Goal: Browse casually

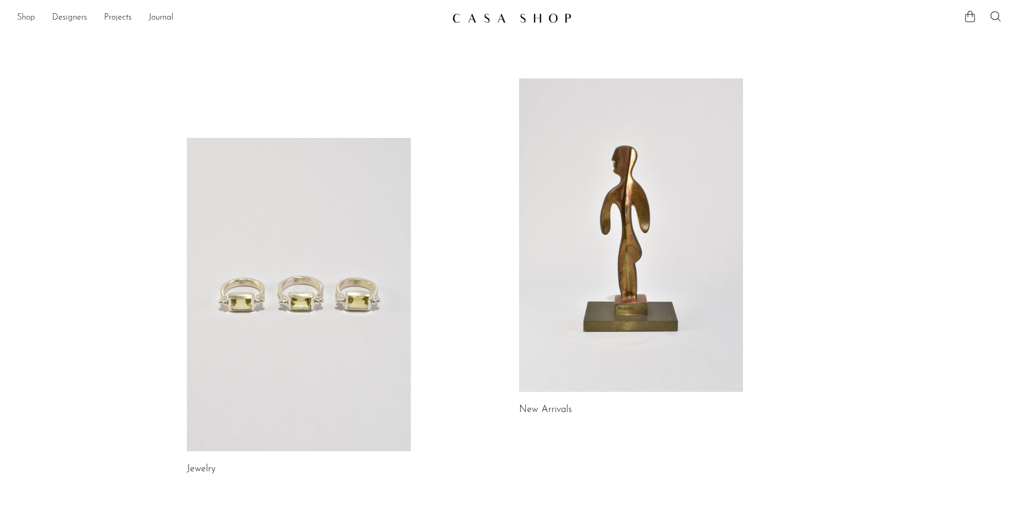
click at [27, 19] on link "Shop" at bounding box center [26, 18] width 18 height 14
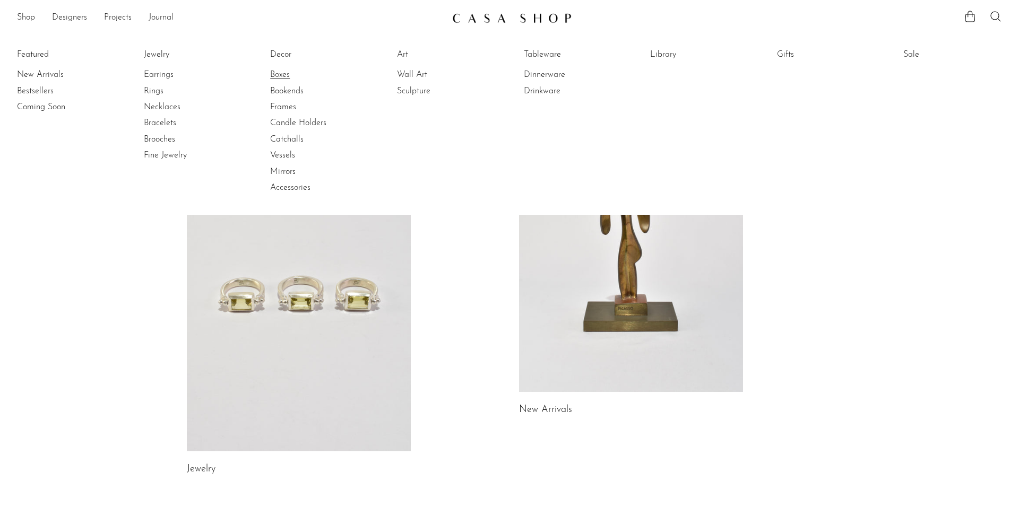
click at [275, 72] on link "Boxes" at bounding box center [310, 75] width 80 height 12
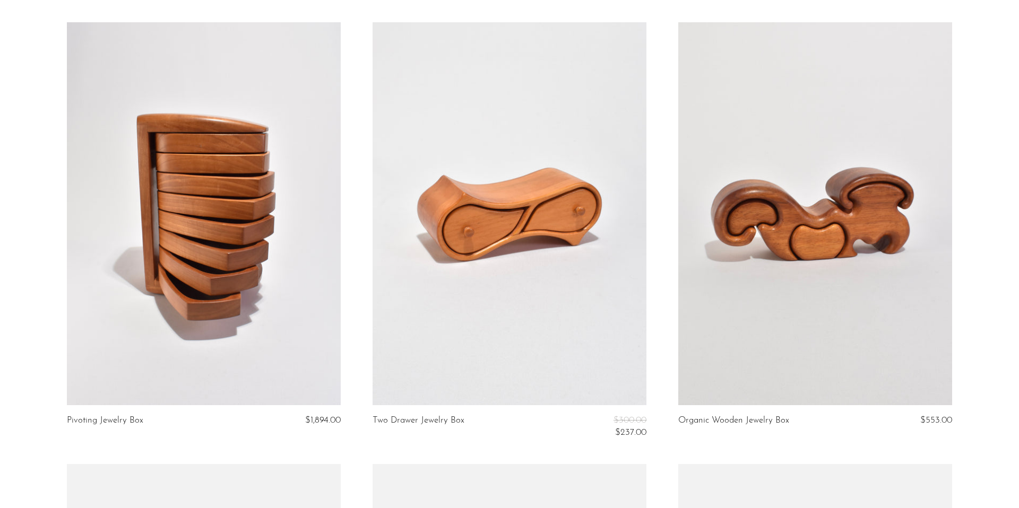
scroll to position [1368, 0]
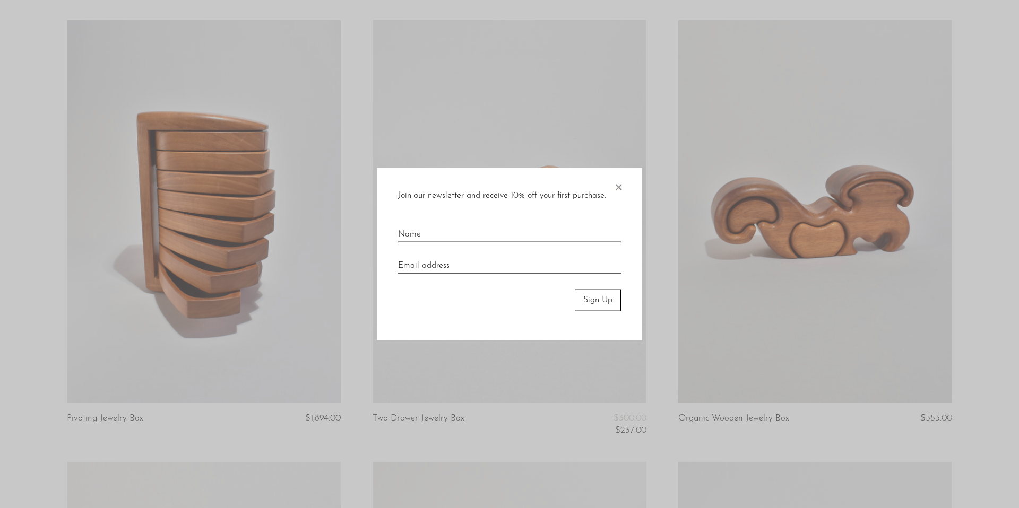
click at [786, 247] on div at bounding box center [509, 254] width 1019 height 508
click at [622, 185] on span "×" at bounding box center [618, 185] width 11 height 34
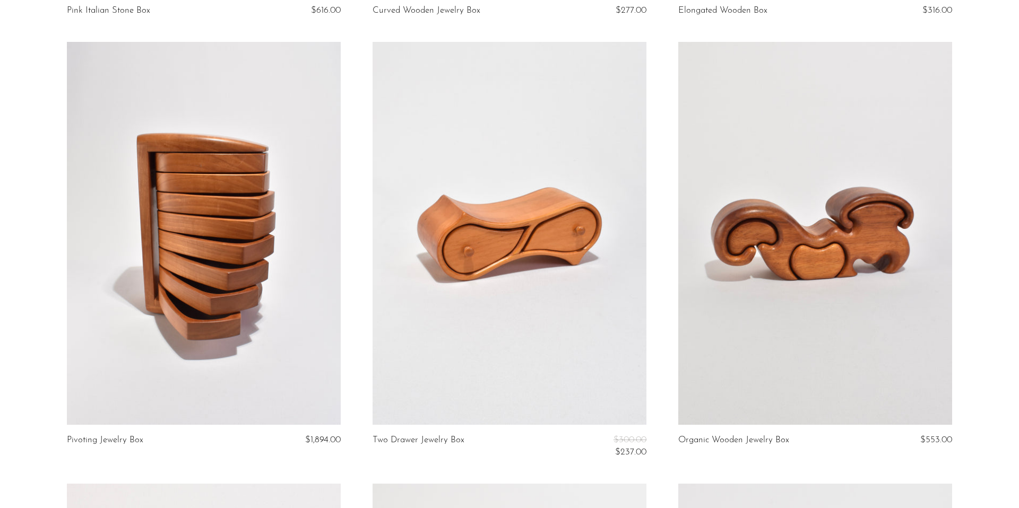
scroll to position [1378, 0]
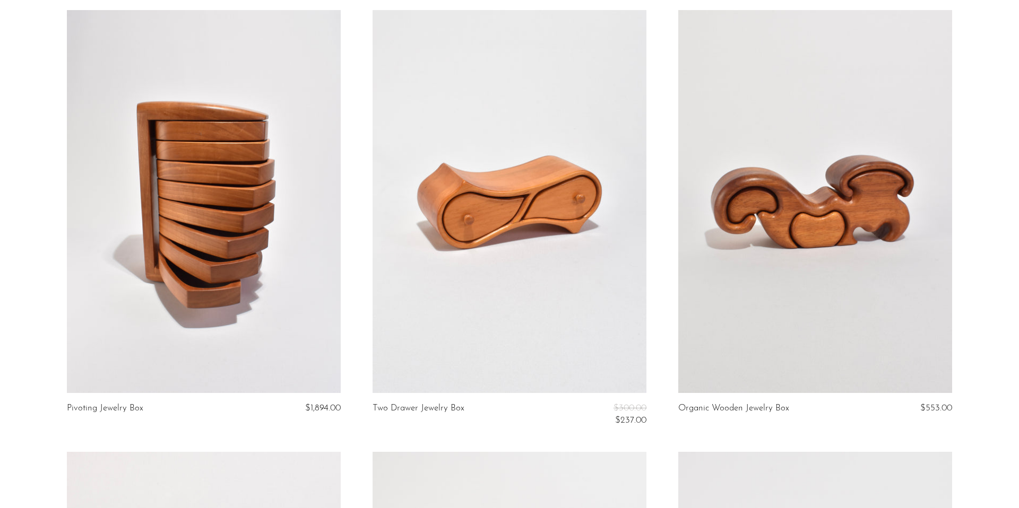
click at [708, 216] on link at bounding box center [815, 201] width 274 height 383
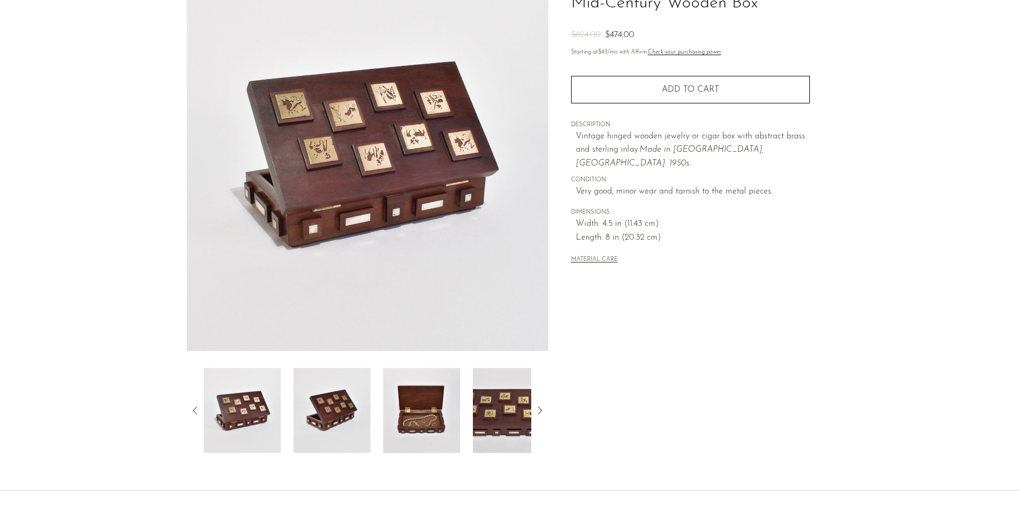
scroll to position [144, 0]
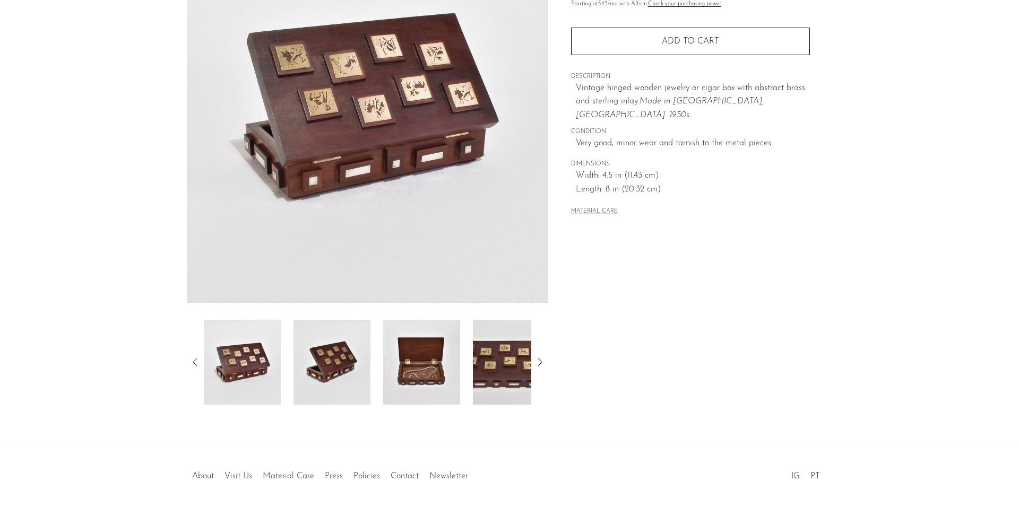
click at [367, 324] on img at bounding box center [331, 362] width 77 height 85
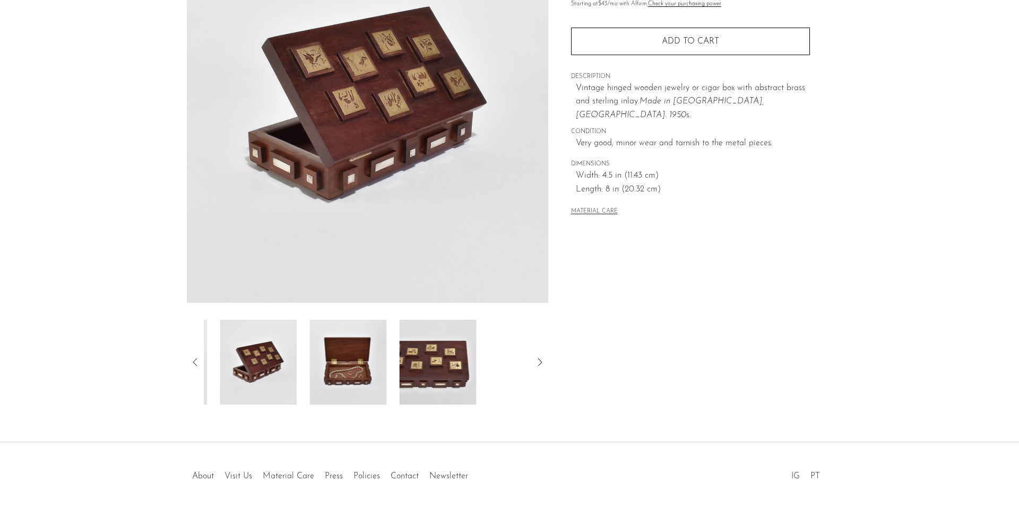
click at [392, 344] on div at bounding box center [367, 362] width 327 height 85
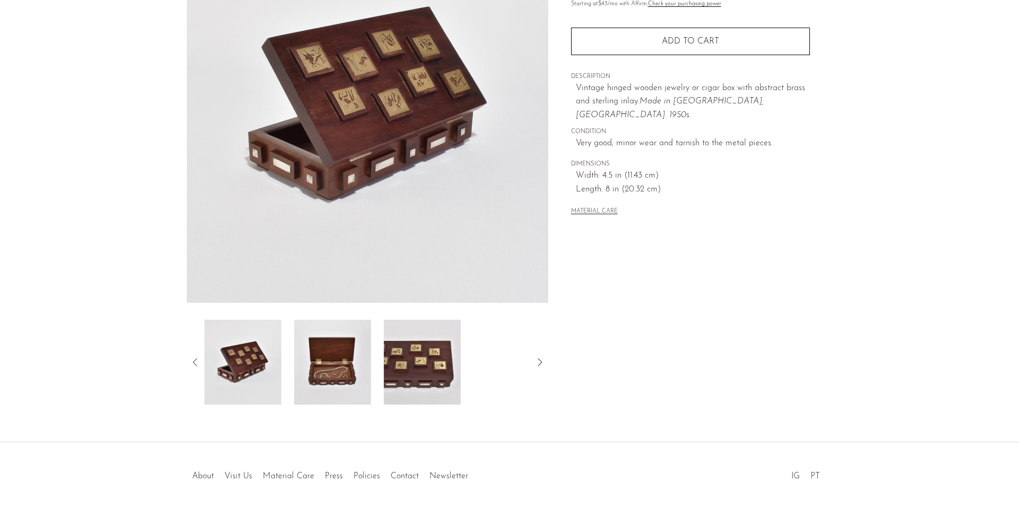
click at [392, 344] on img at bounding box center [422, 362] width 77 height 85
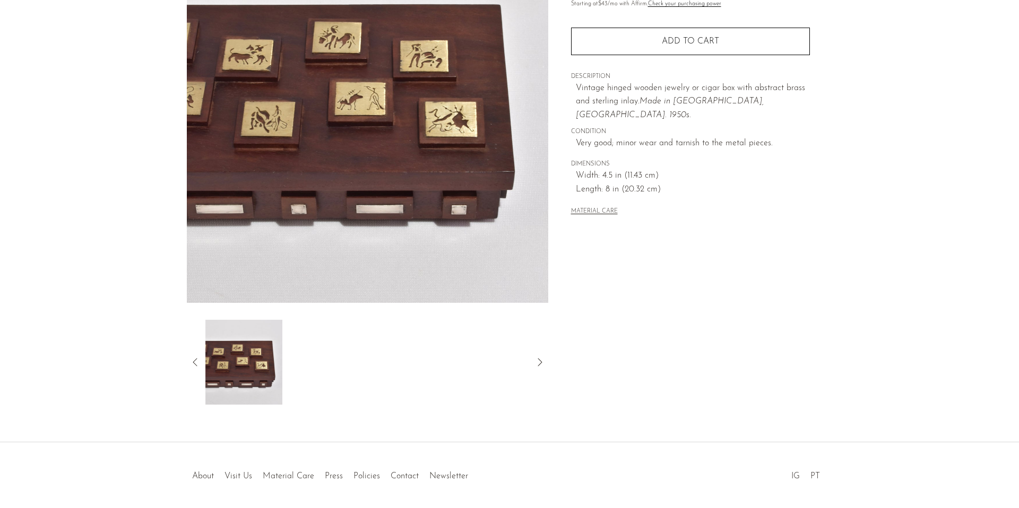
click at [413, 349] on div at bounding box center [367, 362] width 327 height 85
click at [241, 349] on img at bounding box center [242, 362] width 77 height 85
click at [202, 348] on div at bounding box center [367, 362] width 361 height 85
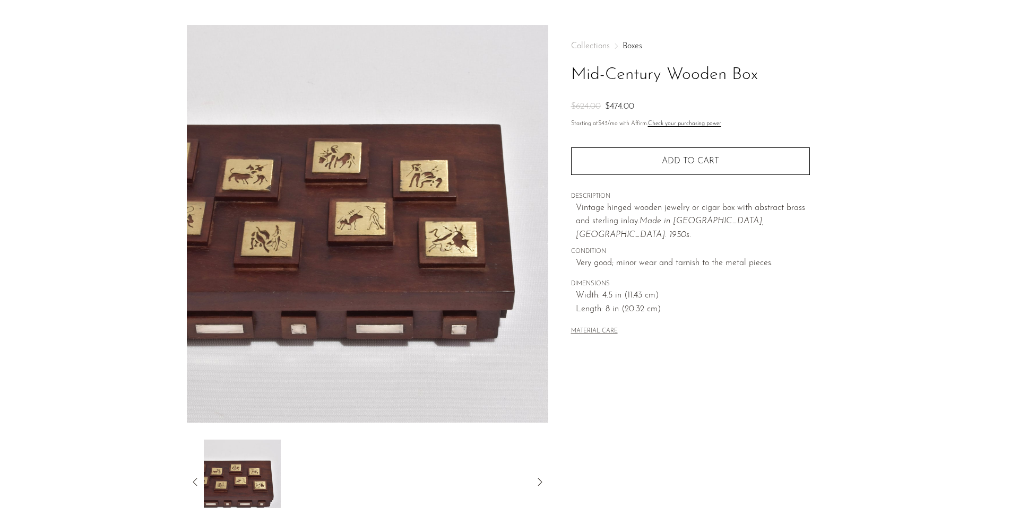
scroll to position [0, 0]
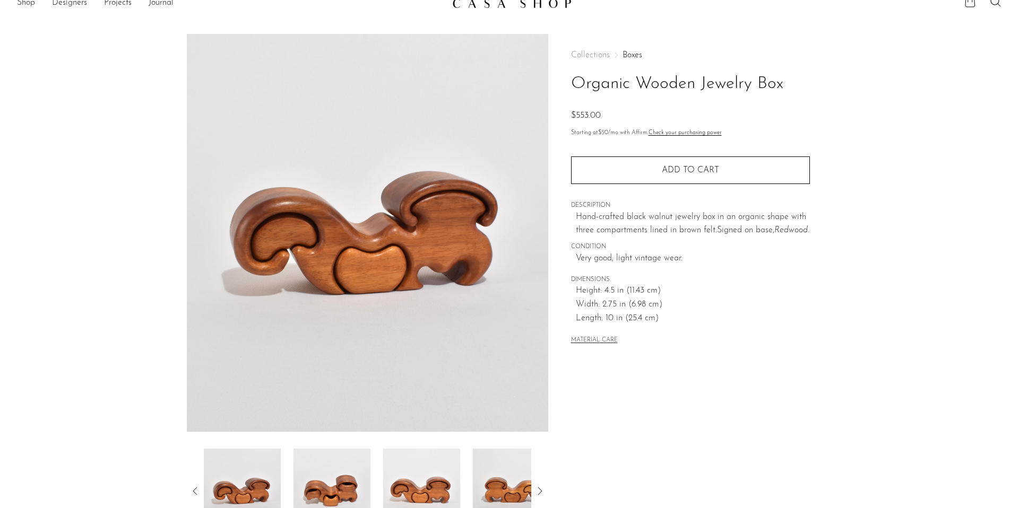
scroll to position [18, 0]
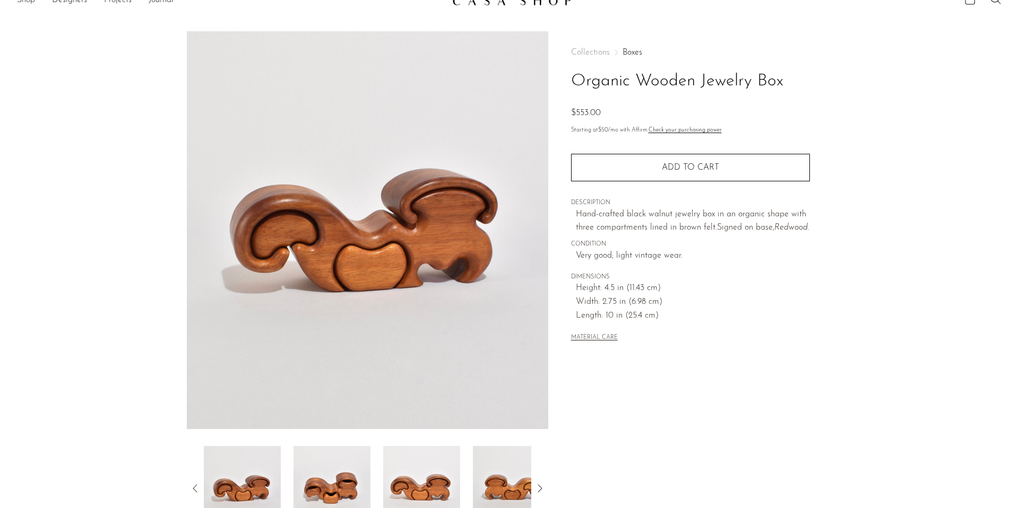
click at [421, 505] on img at bounding box center [421, 488] width 77 height 85
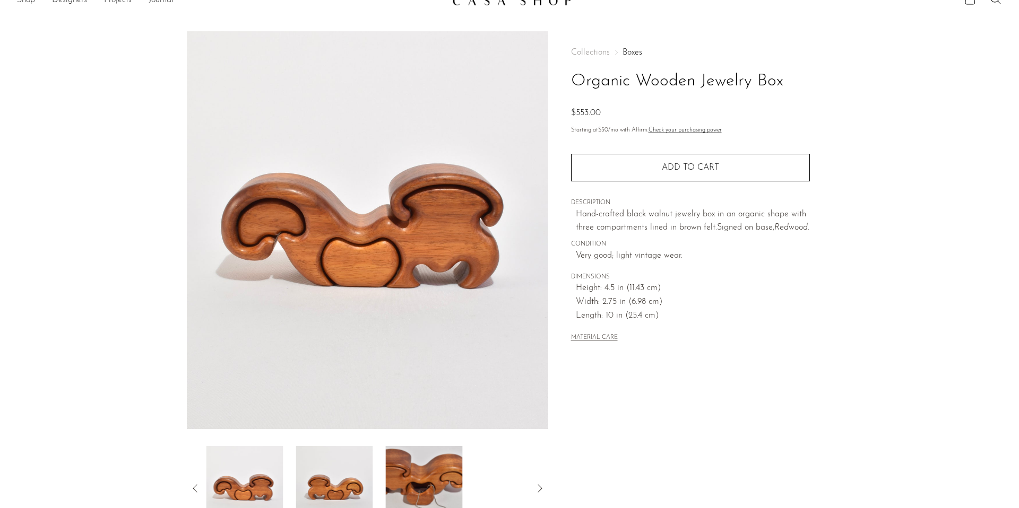
click at [435, 485] on img at bounding box center [423, 488] width 77 height 85
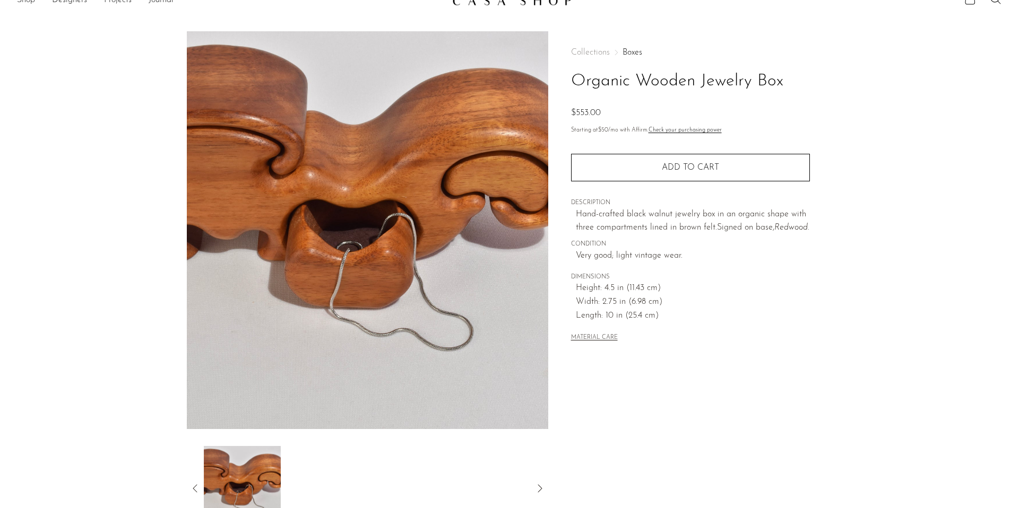
click at [445, 476] on div at bounding box center [367, 488] width 327 height 85
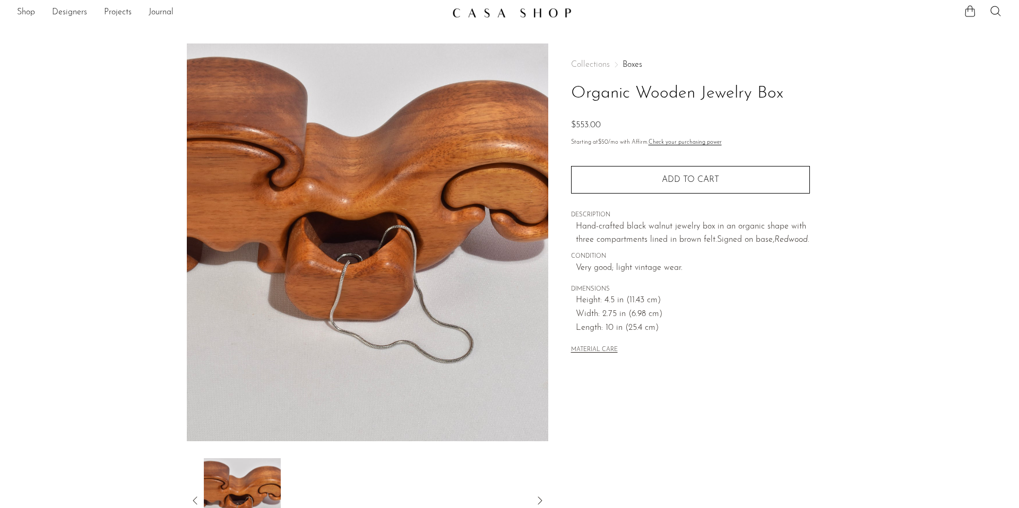
scroll to position [0, 0]
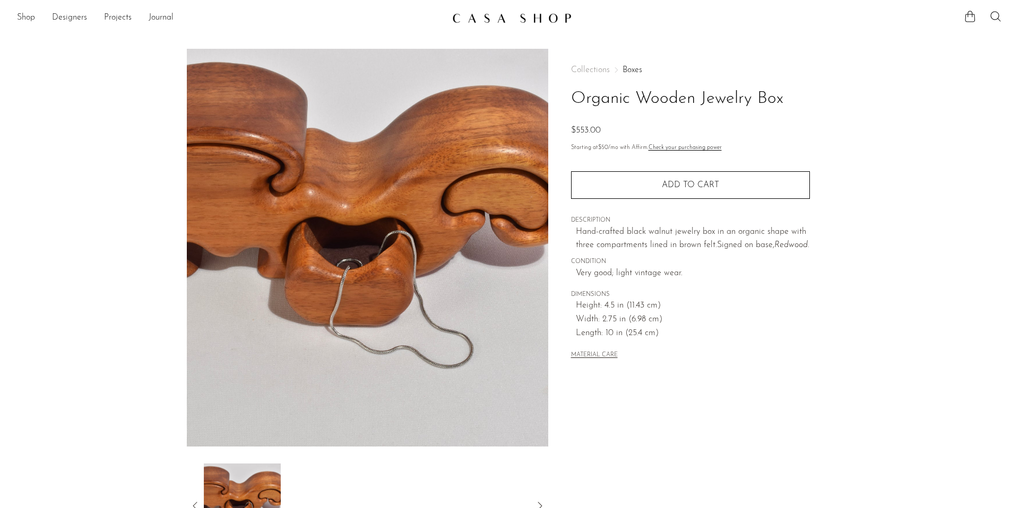
click at [485, 30] on main "Organic Wooden Jewelry Box $553.00" at bounding box center [509, 307] width 1019 height 559
drag, startPoint x: 485, startPoint y: 22, endPoint x: 479, endPoint y: 22, distance: 6.4
click at [485, 22] on img at bounding box center [511, 18] width 119 height 11
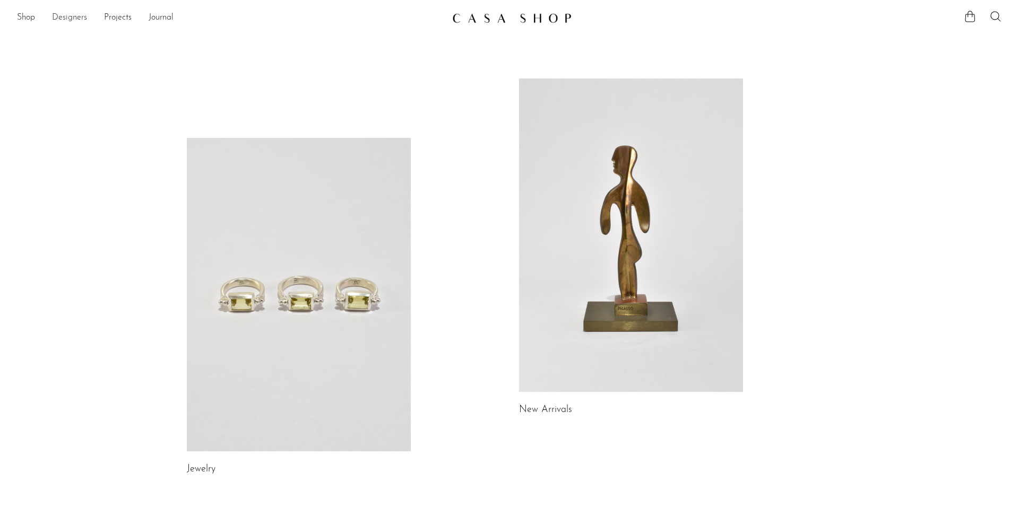
click at [57, 15] on link "Designers" at bounding box center [69, 18] width 35 height 14
click at [300, 210] on link at bounding box center [299, 295] width 224 height 314
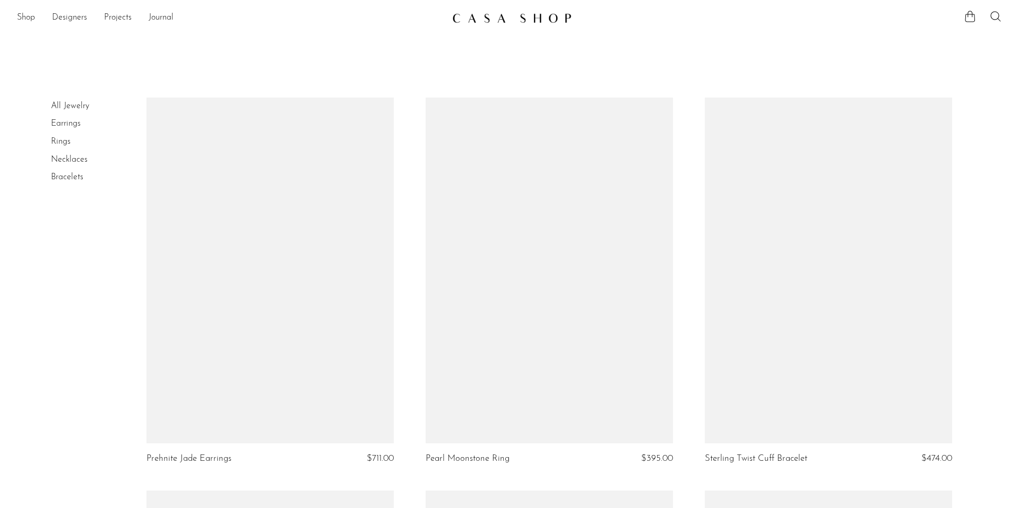
click at [300, 266] on link at bounding box center [269, 271] width 247 height 346
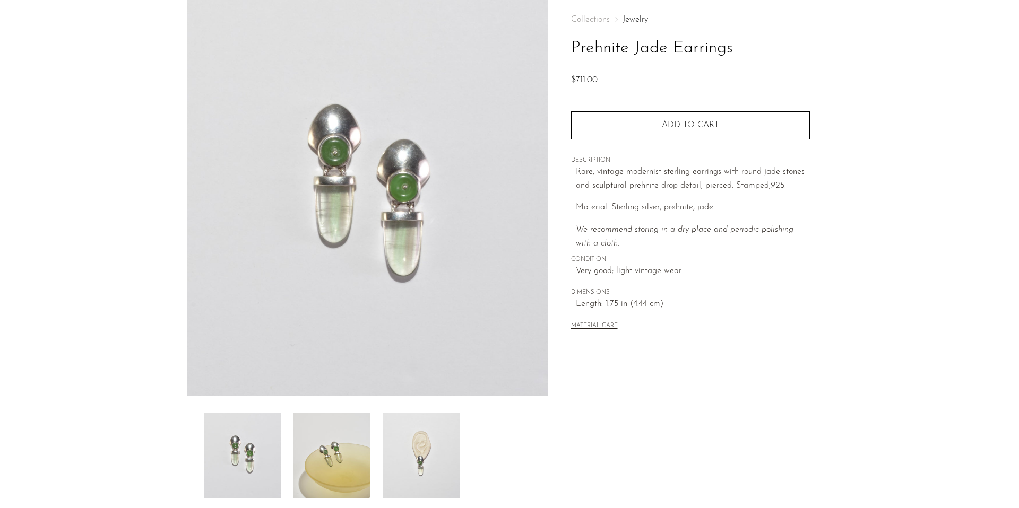
scroll to position [69, 0]
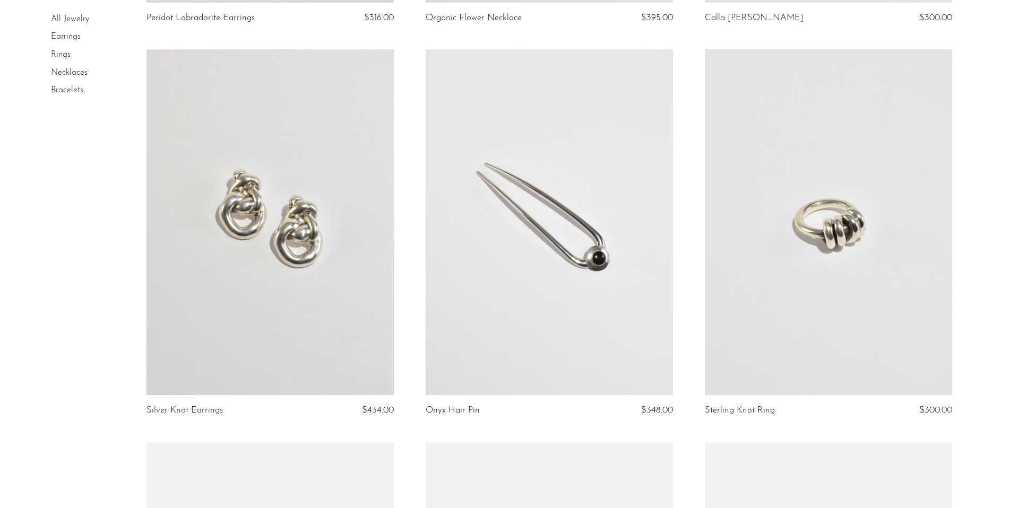
scroll to position [1253, 0]
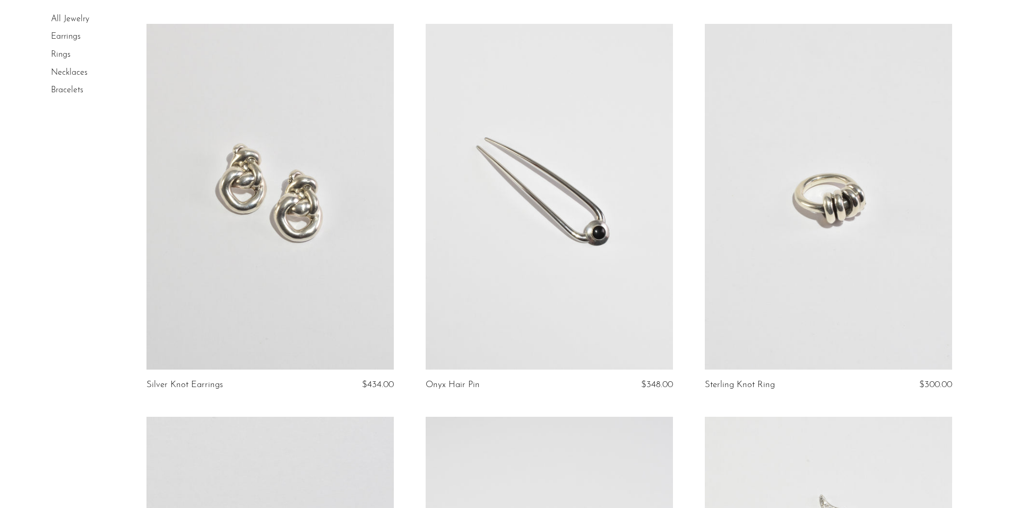
click at [628, 176] on link at bounding box center [549, 197] width 247 height 346
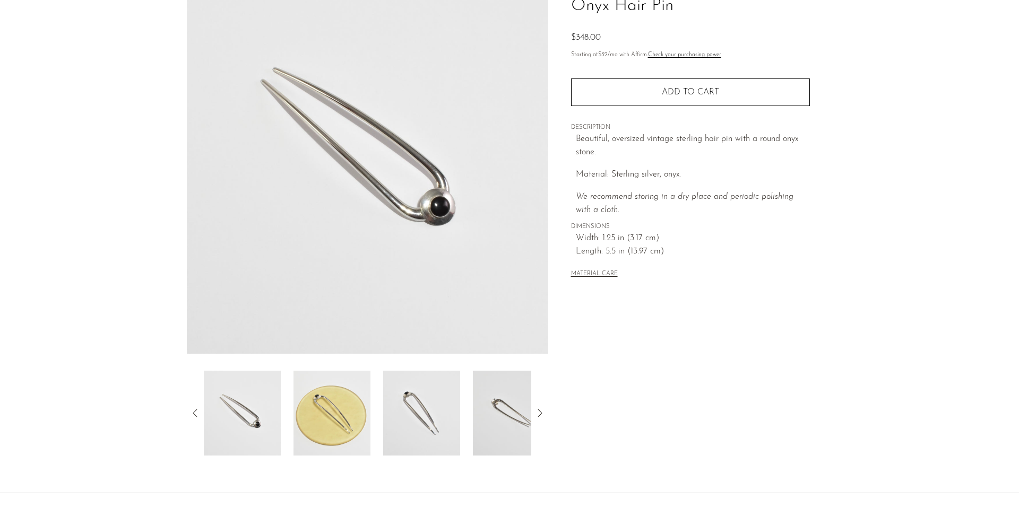
scroll to position [183, 0]
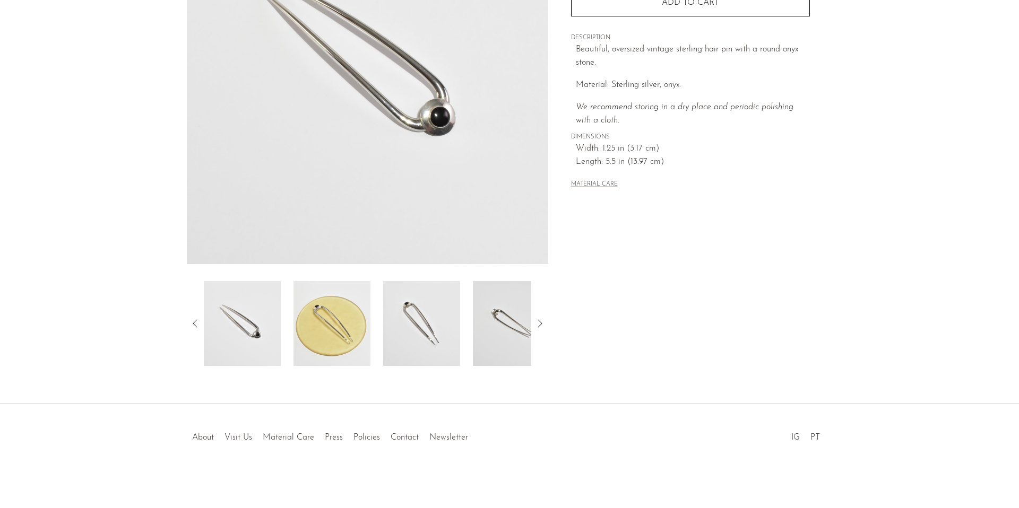
click at [399, 368] on div "Onyx Hair Pin $348.00" at bounding box center [509, 134] width 1019 height 537
click at [416, 351] on img at bounding box center [421, 323] width 77 height 85
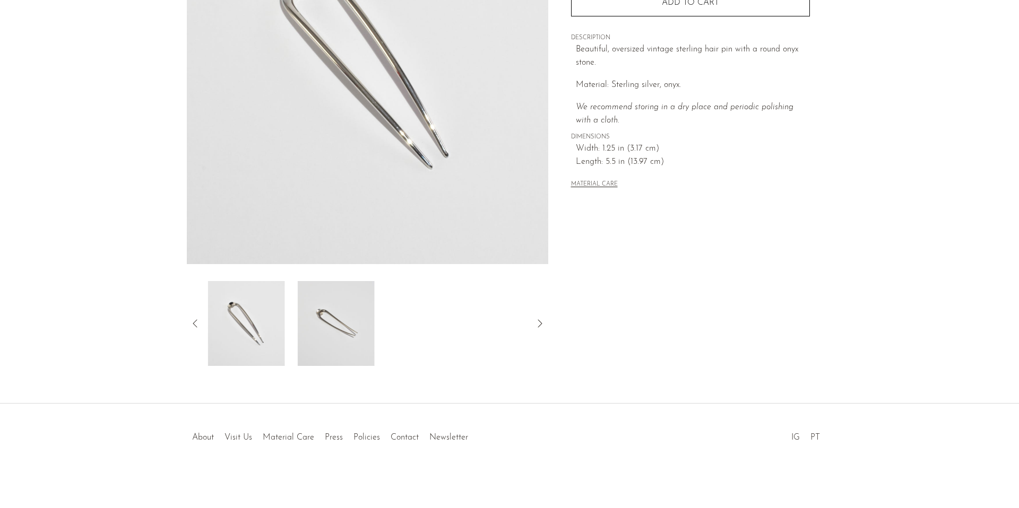
click at [455, 343] on div at bounding box center [367, 323] width 327 height 85
